Goal: Information Seeking & Learning: Get advice/opinions

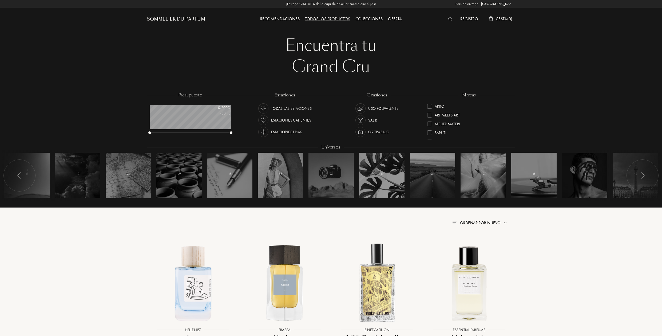
select select "ES"
click at [280, 20] on div "Recomendaciones" at bounding box center [279, 19] width 45 height 7
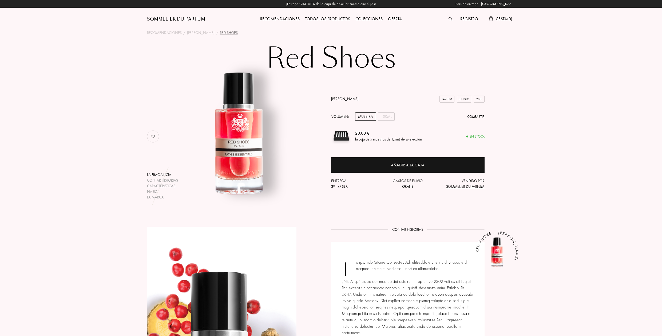
select select "ES"
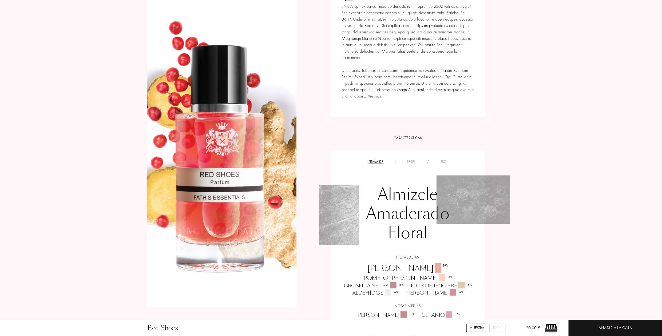
scroll to position [267, 0]
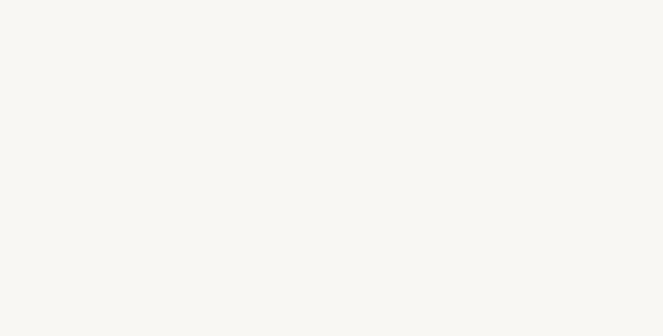
select select "ES"
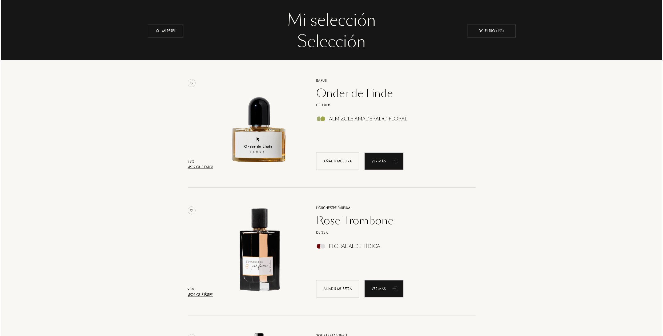
scroll to position [27, 0]
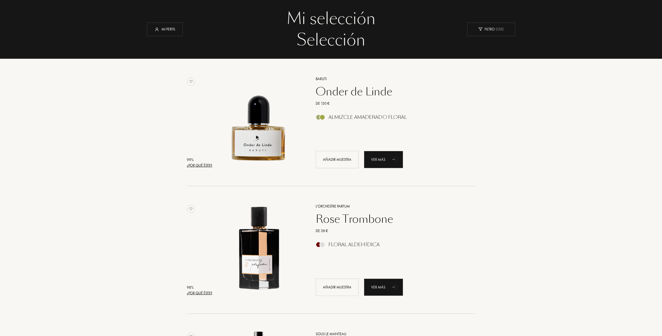
click at [205, 166] on div "¿Por qué éste?" at bounding box center [199, 165] width 25 height 6
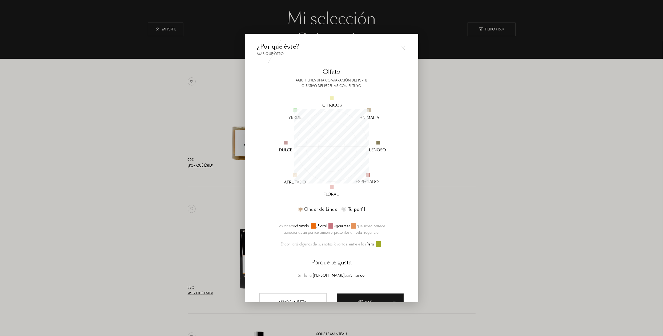
scroll to position [75, 75]
click at [157, 177] on div at bounding box center [331, 168] width 663 height 336
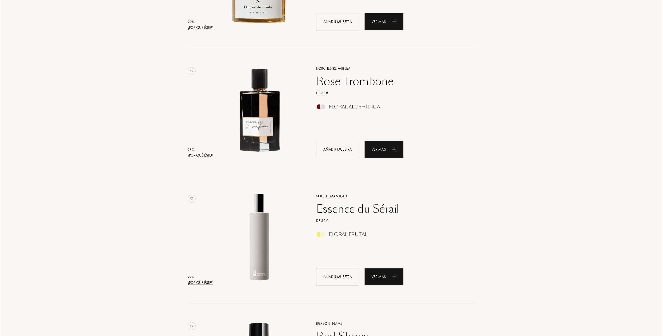
scroll to position [187, 0]
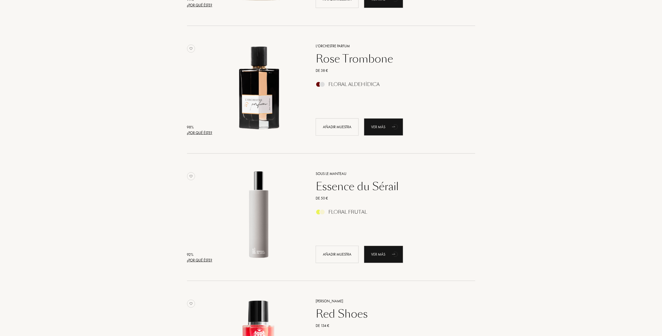
click at [197, 132] on div "¿Por qué éste?" at bounding box center [199, 133] width 25 height 6
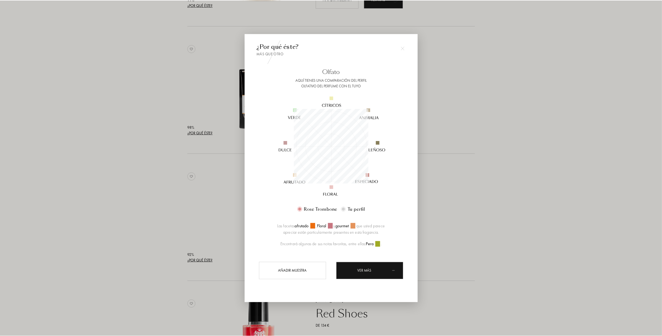
scroll to position [75, 75]
click at [133, 131] on div at bounding box center [331, 168] width 663 height 336
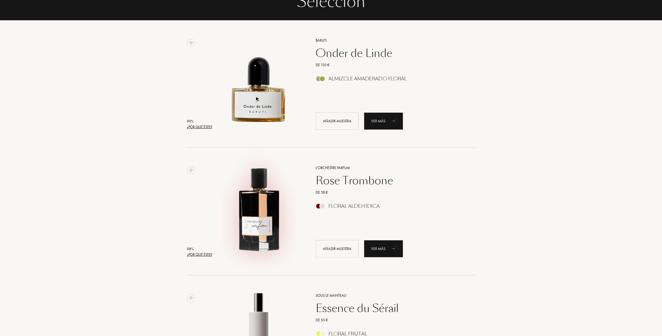
scroll to position [0, 0]
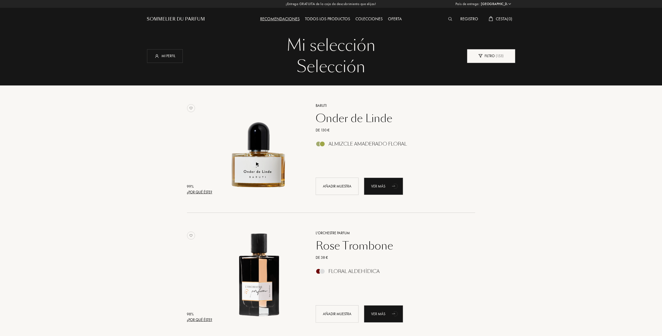
click at [490, 52] on div "Filtro ( 153 )" at bounding box center [491, 56] width 48 height 14
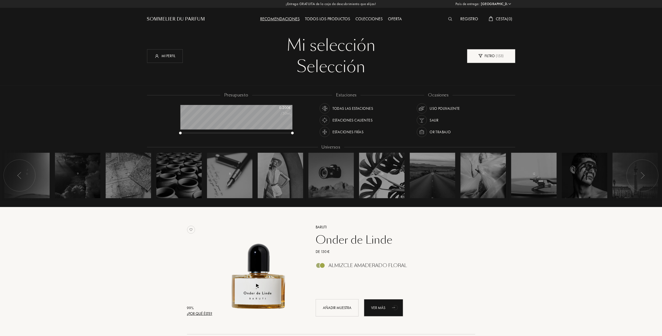
scroll to position [27, 112]
click at [496, 260] on div "99 % ¿Por qué éste? Baruti Onder de Linde De 130 € Almizcle Amaderado Floral Añ…" at bounding box center [331, 270] width 368 height 127
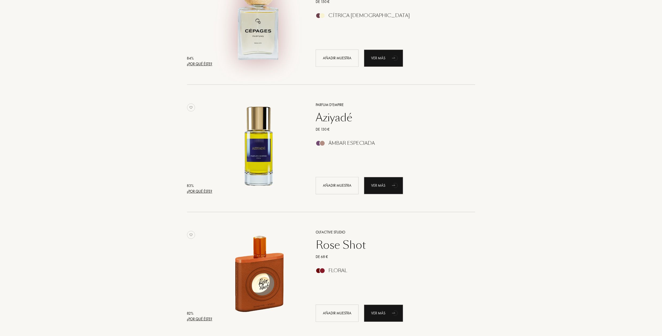
scroll to position [1227, 0]
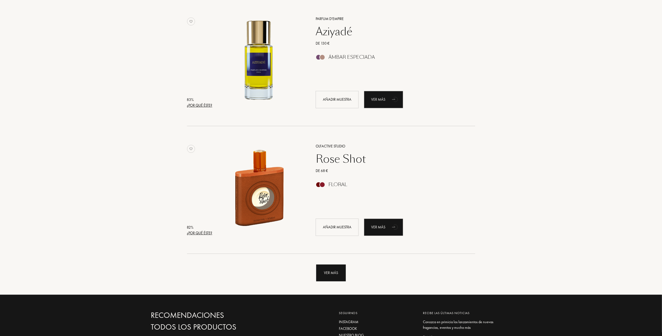
click at [336, 279] on div "Ver más" at bounding box center [331, 272] width 30 height 17
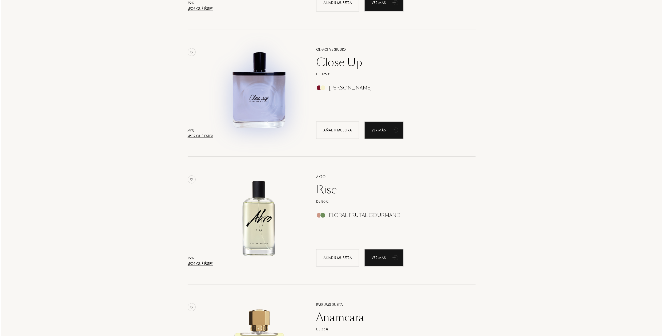
scroll to position [2214, 0]
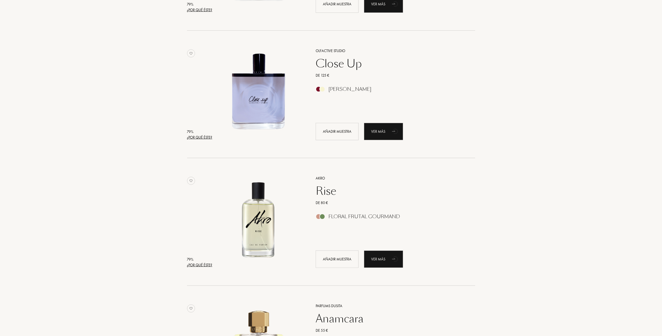
click at [204, 265] on div "¿Por qué éste?" at bounding box center [199, 265] width 25 height 6
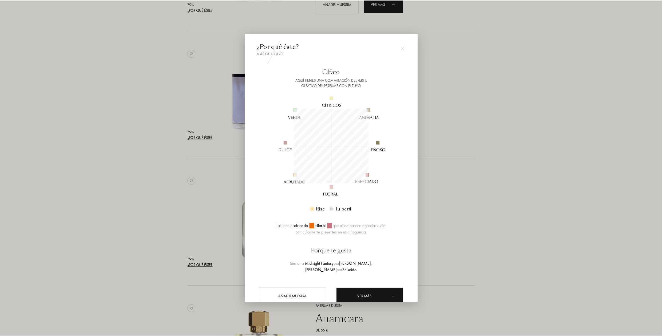
scroll to position [75, 75]
click at [117, 184] on div at bounding box center [331, 168] width 663 height 336
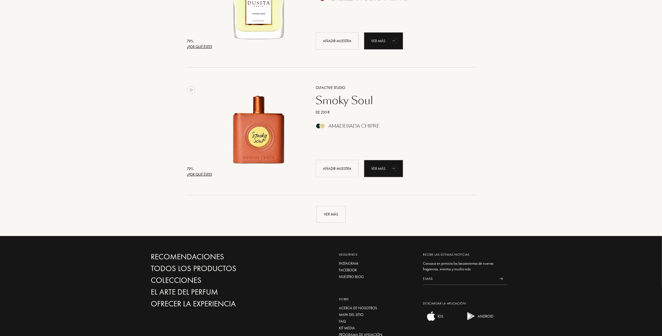
scroll to position [2561, 0]
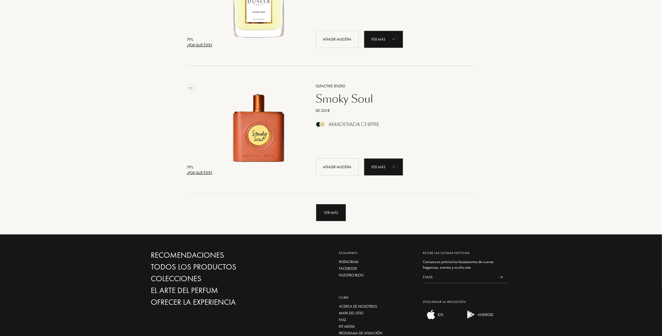
click at [332, 215] on div "Ver más" at bounding box center [331, 212] width 30 height 17
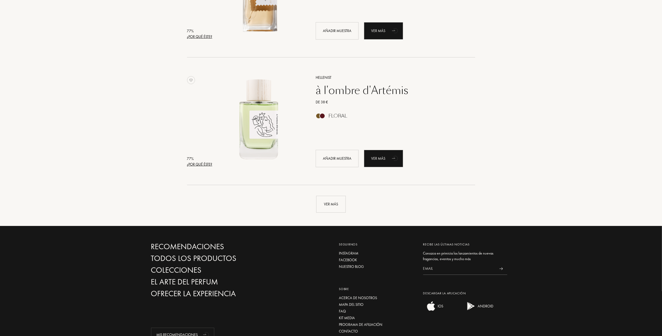
scroll to position [3867, 0]
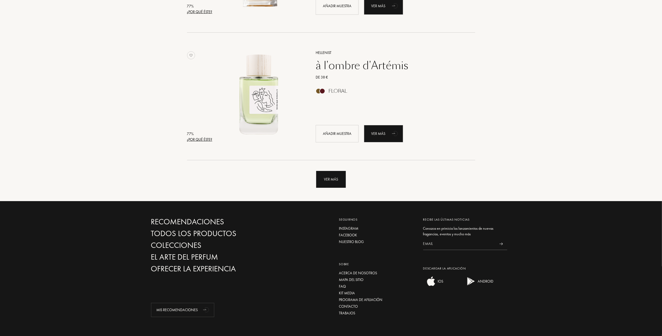
click at [336, 183] on div "Ver más" at bounding box center [331, 179] width 30 height 17
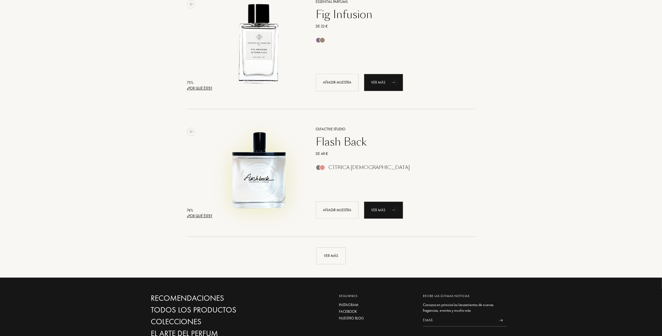
scroll to position [5094, 0]
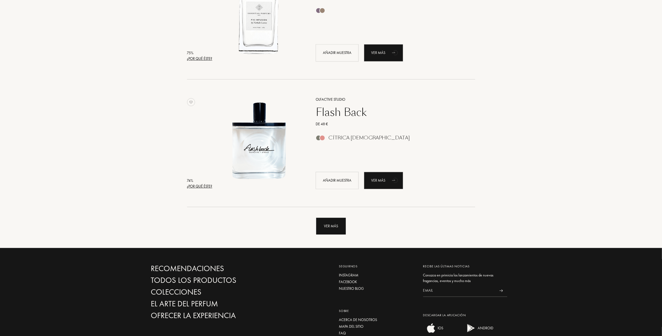
click at [327, 224] on div "Ver más" at bounding box center [331, 225] width 30 height 17
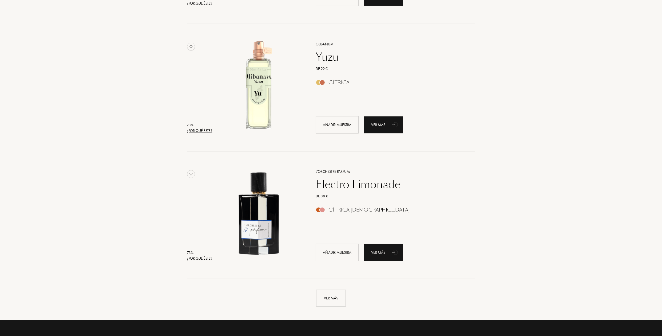
scroll to position [6295, 0]
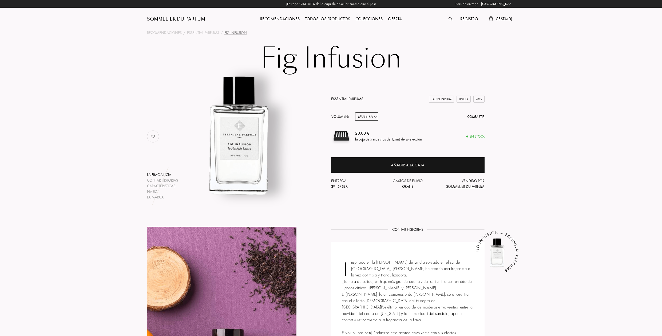
select select "ES"
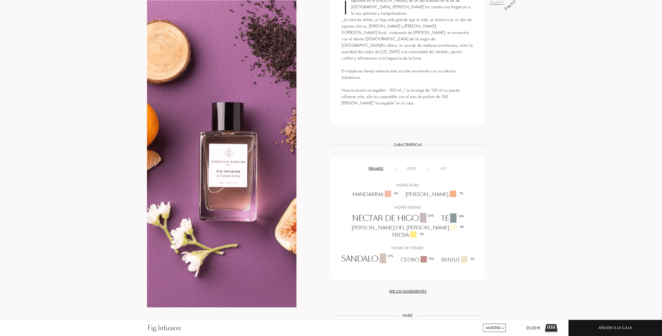
scroll to position [267, 0]
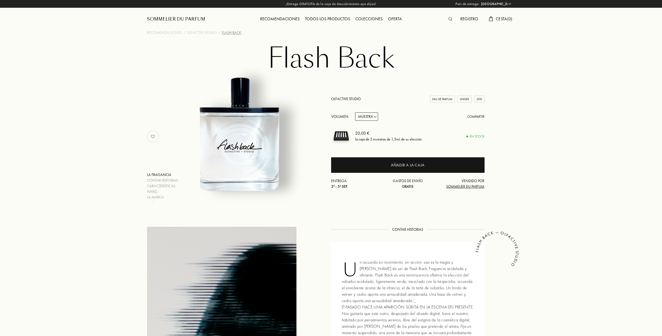
select select "ES"
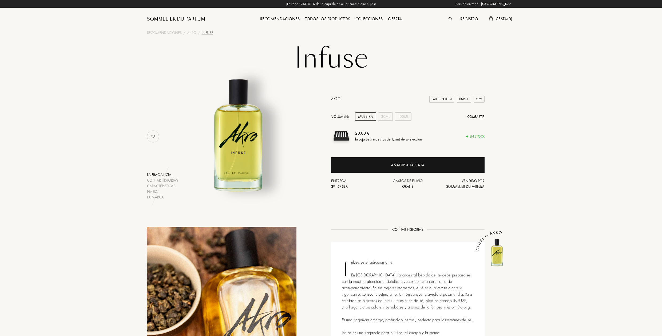
select select "ES"
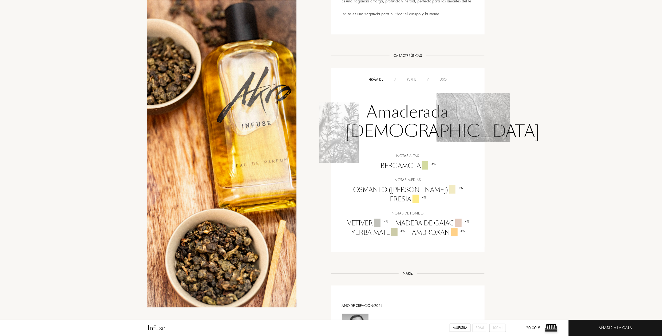
scroll to position [320, 0]
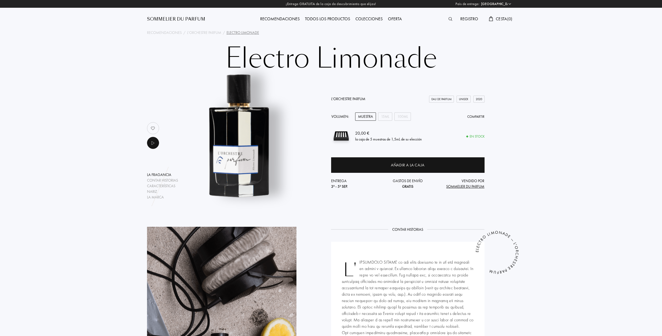
select select "ES"
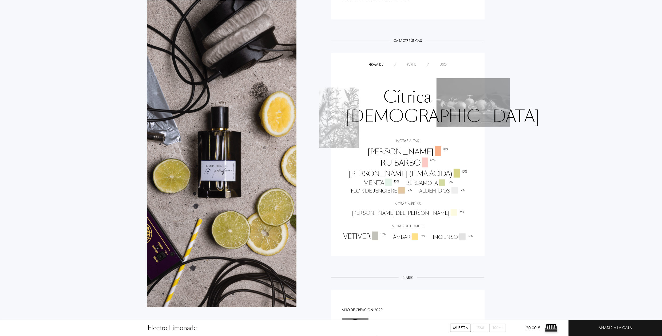
scroll to position [373, 0]
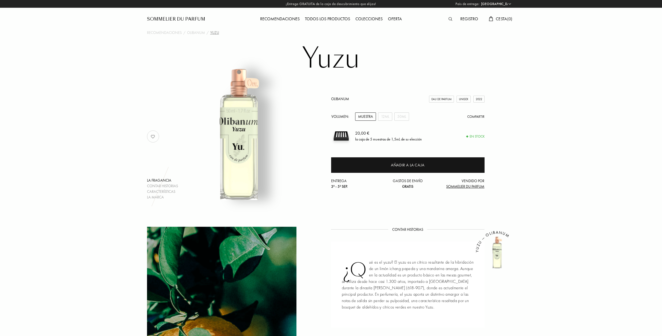
select select "ES"
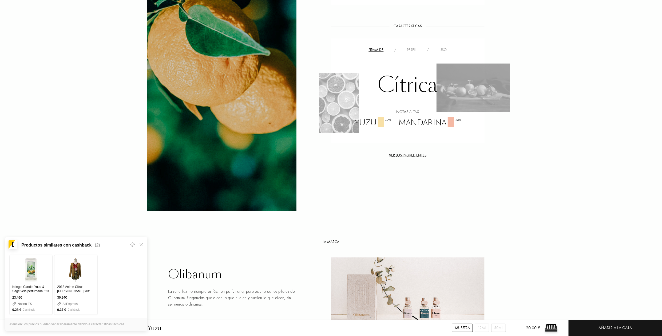
scroll to position [347, 0]
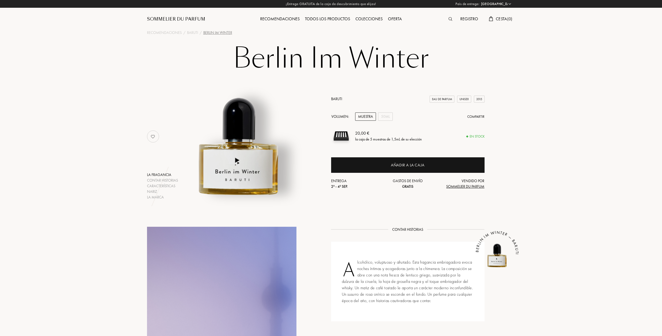
select select "ES"
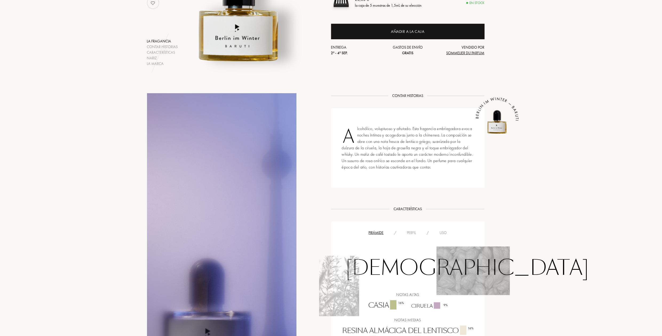
scroll to position [240, 0]
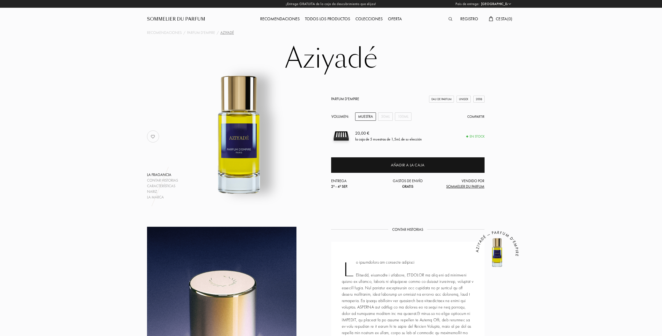
select select "ES"
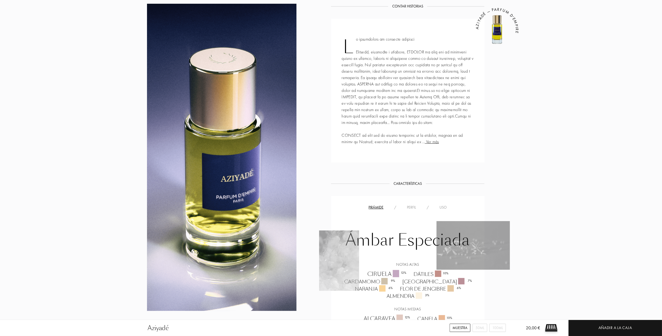
scroll to position [240, 0]
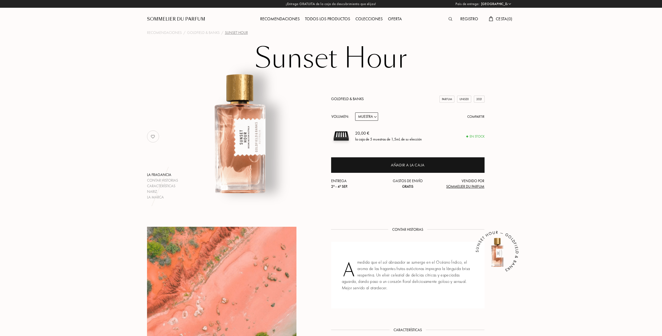
select select "ES"
